Goal: Information Seeking & Learning: Learn about a topic

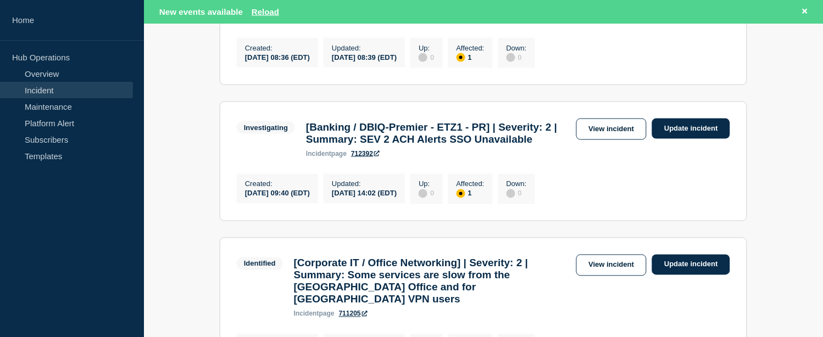
scroll to position [114, 0]
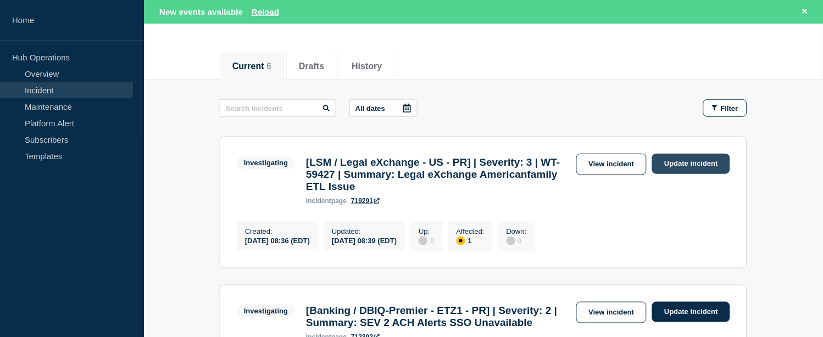
click at [682, 159] on link "Update incident" at bounding box center [691, 164] width 78 height 20
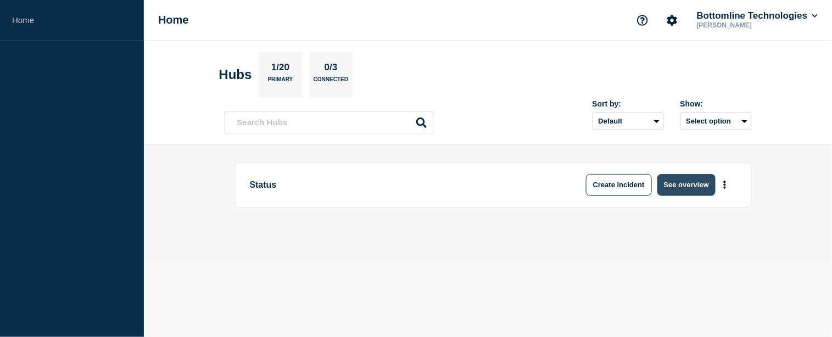
click at [688, 178] on button "See overview" at bounding box center [686, 185] width 58 height 22
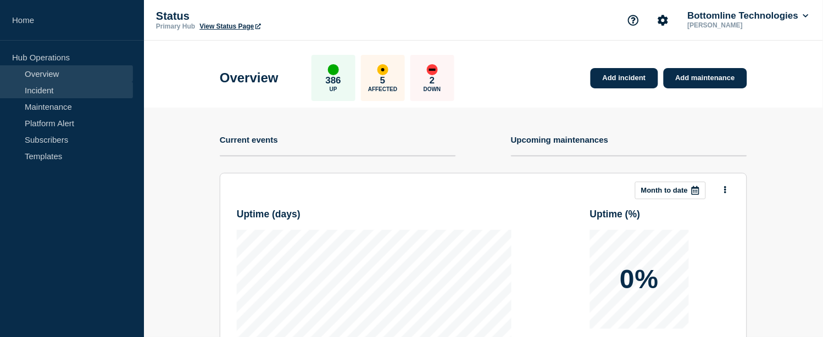
click at [49, 92] on link "Incident" at bounding box center [66, 90] width 133 height 16
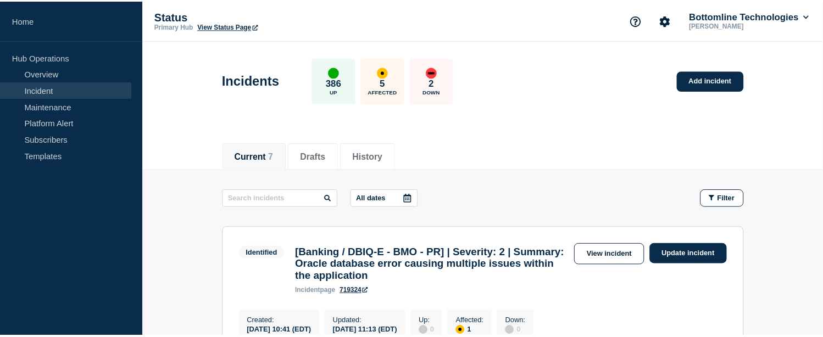
scroll to position [122, 0]
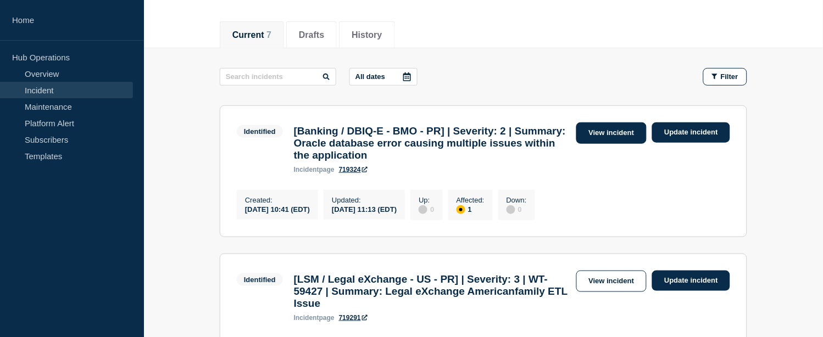
click at [609, 122] on link "View incident" at bounding box center [611, 132] width 71 height 21
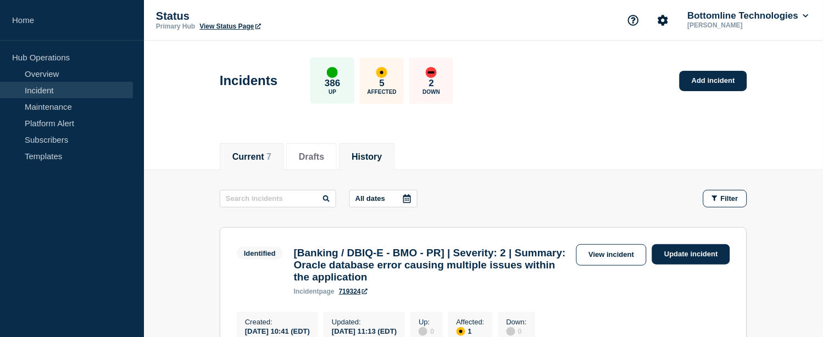
scroll to position [122, 0]
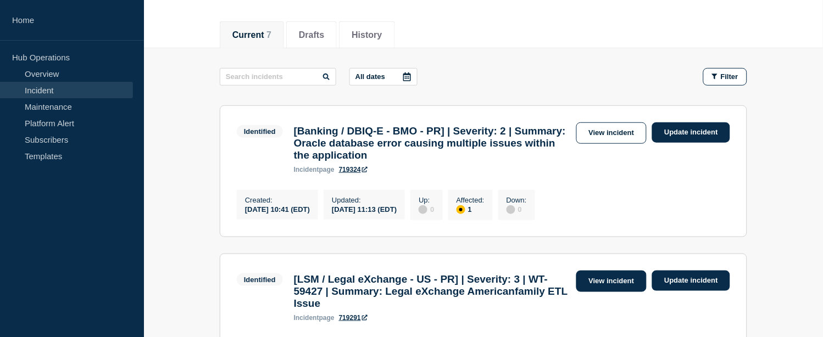
click at [602, 292] on link "View incident" at bounding box center [611, 281] width 71 height 21
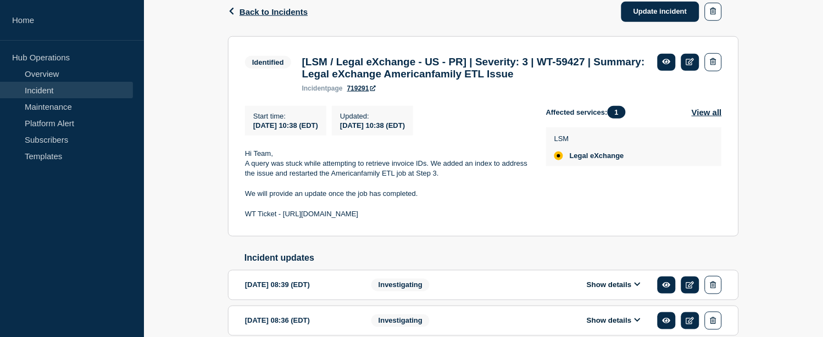
scroll to position [242, 0]
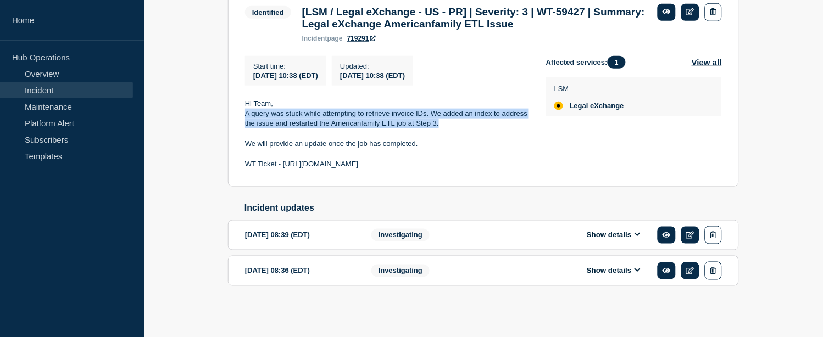
drag, startPoint x: 246, startPoint y: 110, endPoint x: 438, endPoint y: 123, distance: 193.3
click at [438, 123] on p "A query was stuck while attempting to retrieve invoice IDs. We added an index t…" at bounding box center [386, 119] width 283 height 20
copy p "A query was stuck while attempting to retrieve invoice IDs. We added an index t…"
